Goal: Navigation & Orientation: Find specific page/section

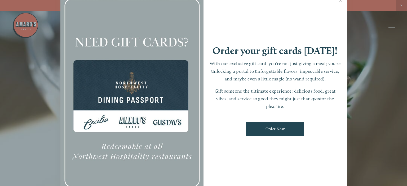
drag, startPoint x: 340, startPoint y: 0, endPoint x: 337, endPoint y: 4, distance: 4.9
click at [340, 0] on link "Close" at bounding box center [341, 1] width 10 height 15
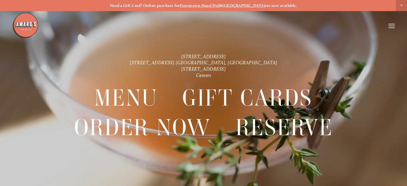
click at [393, 25] on icon at bounding box center [392, 26] width 6 height 5
click at [295, 26] on span "Menu" at bounding box center [296, 26] width 10 height 5
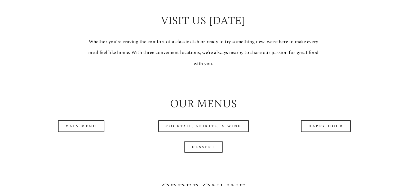
scroll to position [504, 0]
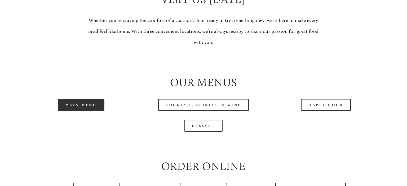
click at [94, 106] on link "Main Menu" at bounding box center [81, 105] width 46 height 12
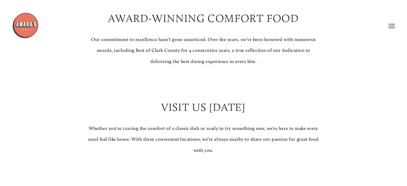
scroll to position [392, 0]
